Goal: Navigation & Orientation: Go to known website

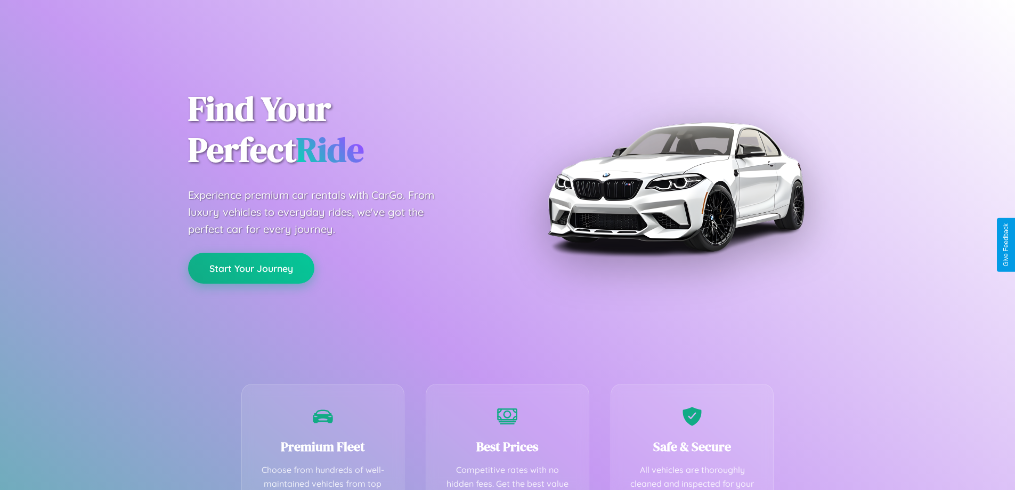
click at [251, 268] on button "Start Your Journey" at bounding box center [251, 268] width 126 height 31
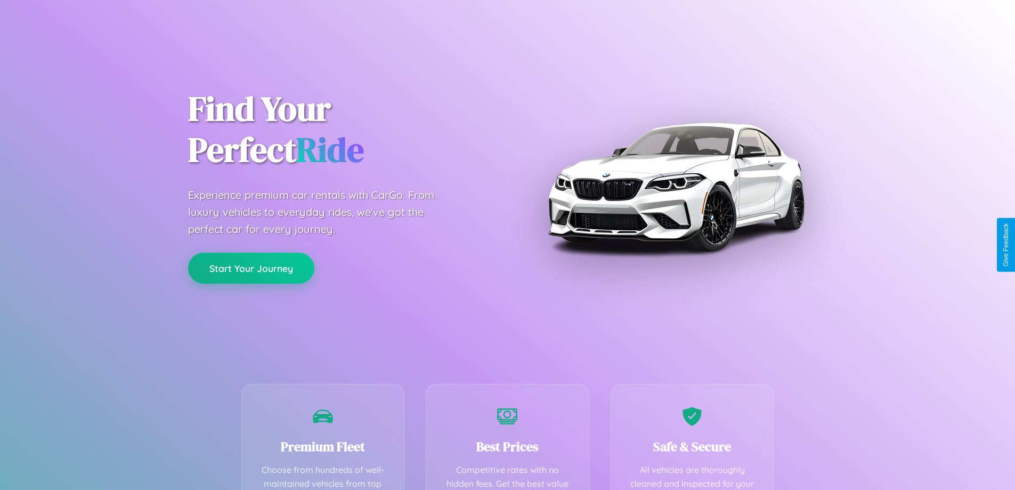
click at [251, 268] on button "Start Your Journey" at bounding box center [251, 268] width 126 height 31
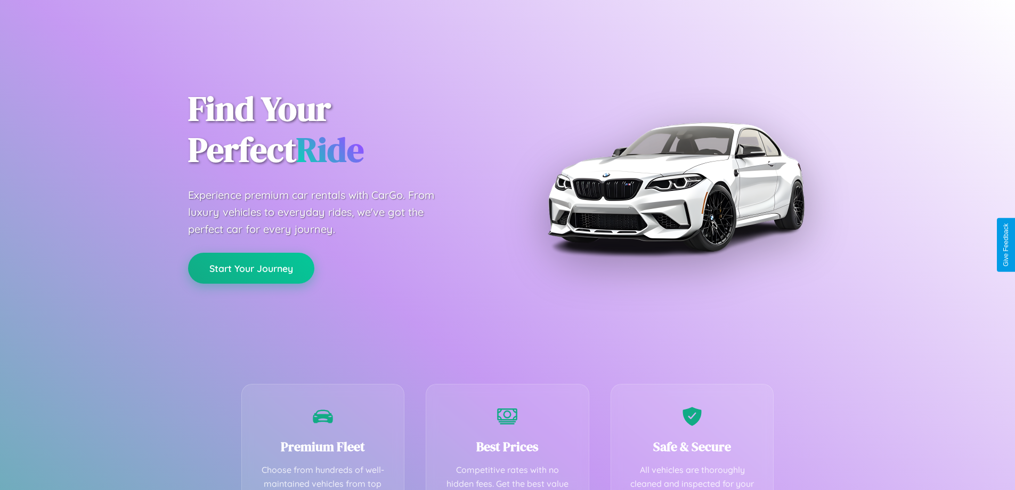
click at [251, 268] on button "Start Your Journey" at bounding box center [251, 268] width 126 height 31
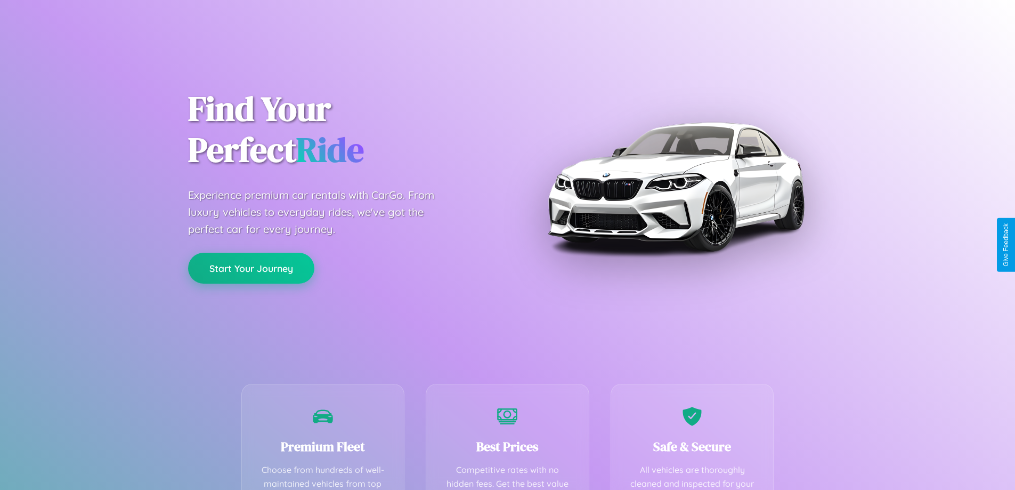
click at [251, 268] on button "Start Your Journey" at bounding box center [251, 268] width 126 height 31
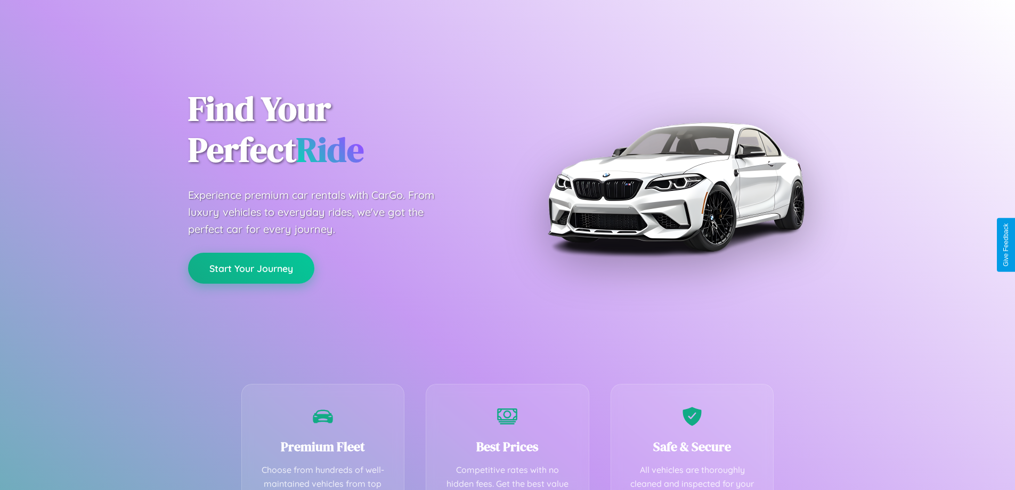
click at [251, 268] on button "Start Your Journey" at bounding box center [251, 268] width 126 height 31
